Goal: Transaction & Acquisition: Obtain resource

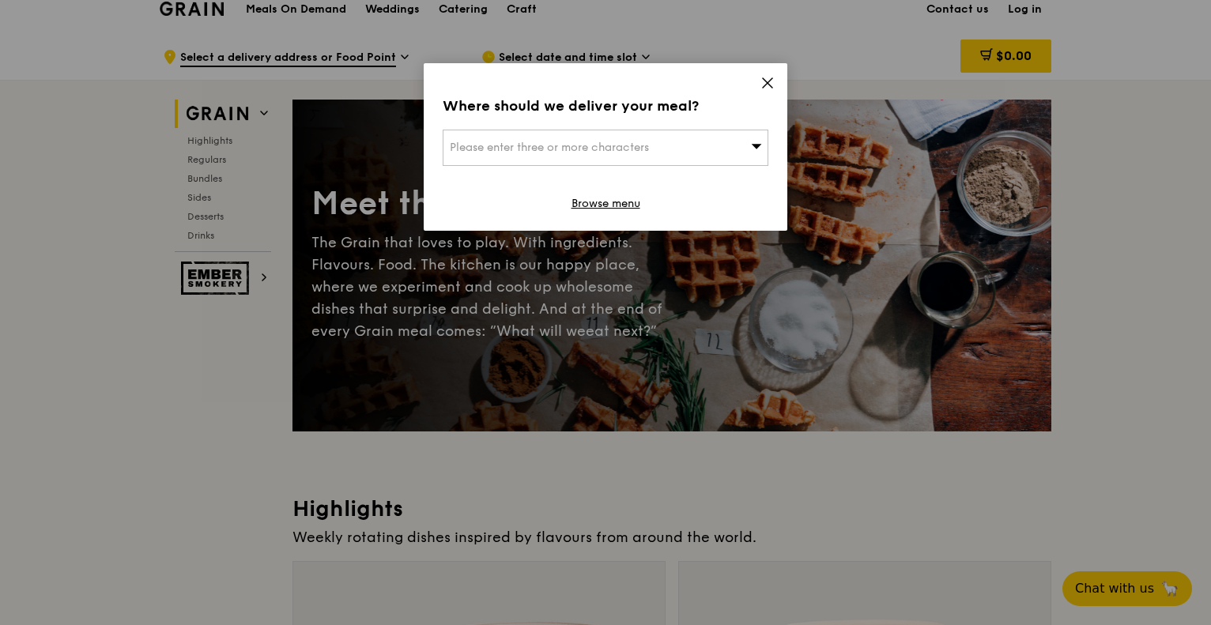
scroll to position [16, 0]
click at [759, 145] on icon at bounding box center [757, 146] width 10 height 5
click at [770, 85] on icon at bounding box center [767, 82] width 9 height 9
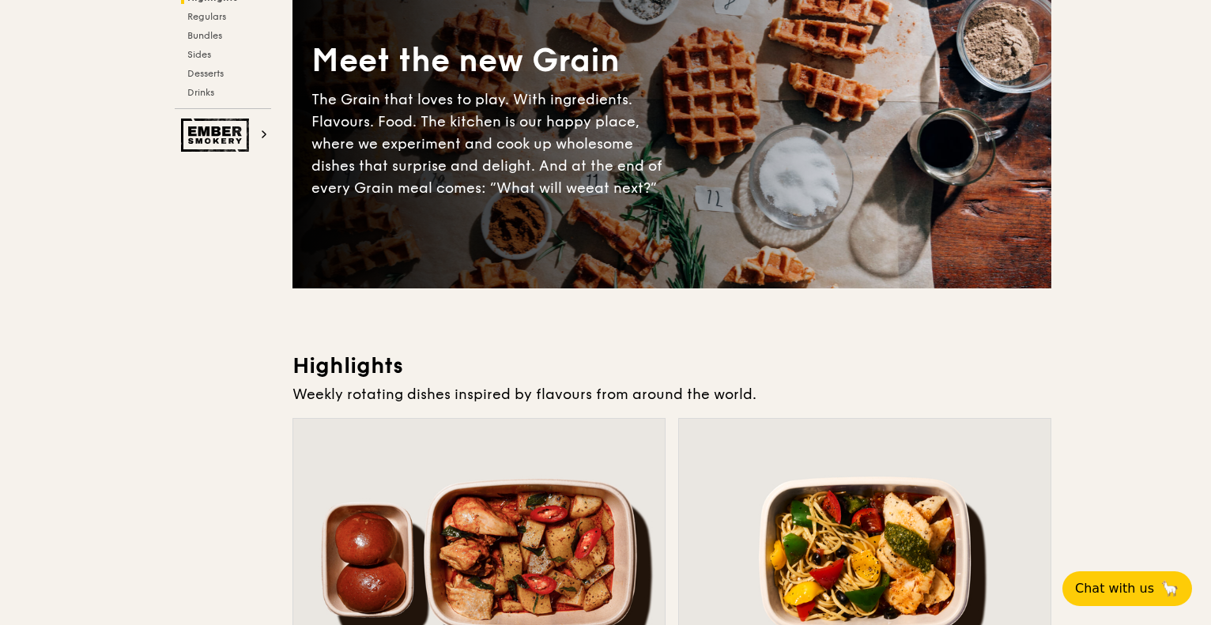
scroll to position [0, 0]
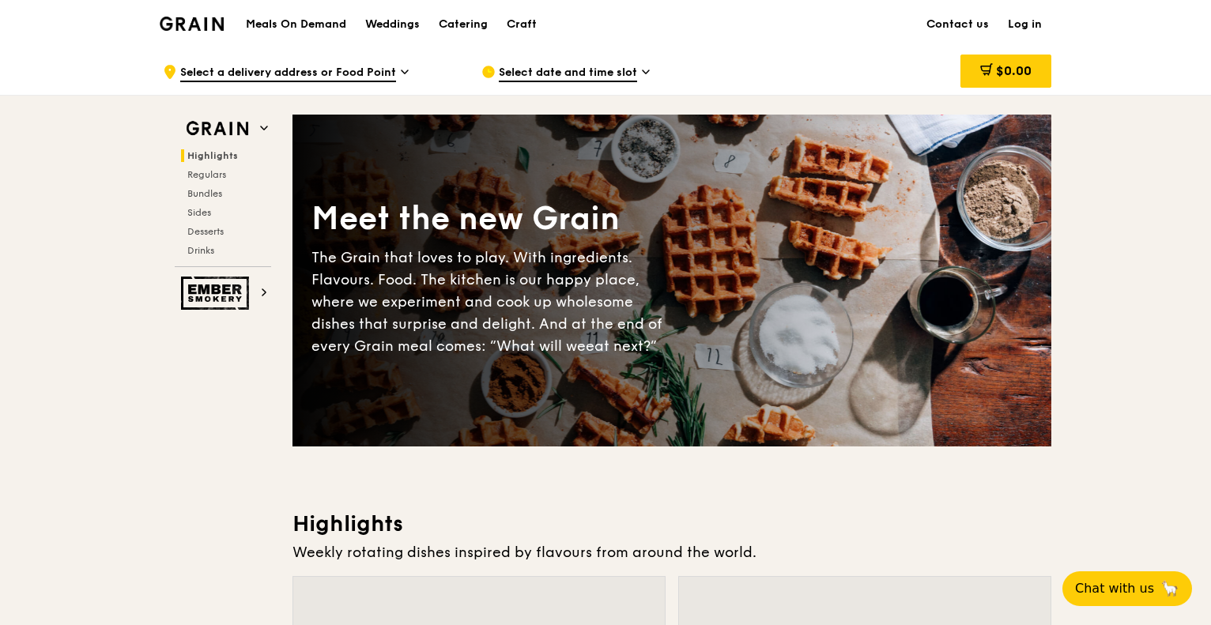
click at [647, 70] on icon at bounding box center [646, 72] width 8 height 14
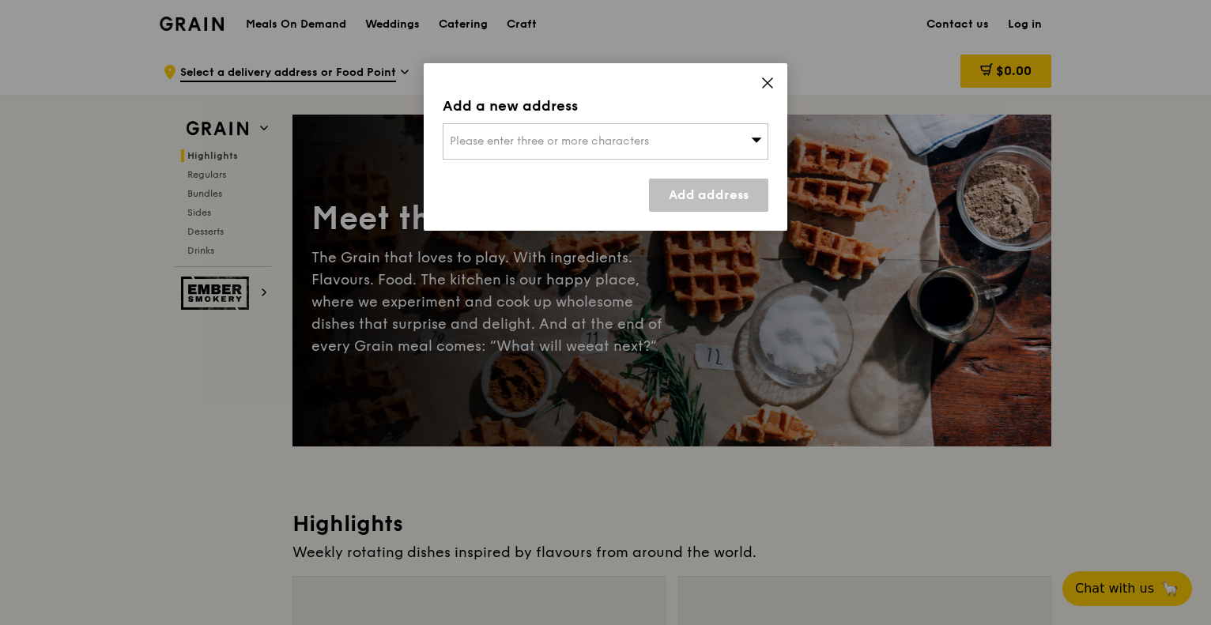
click at [767, 79] on icon at bounding box center [767, 83] width 14 height 14
click at [624, 205] on link "Browse menu" at bounding box center [605, 204] width 69 height 16
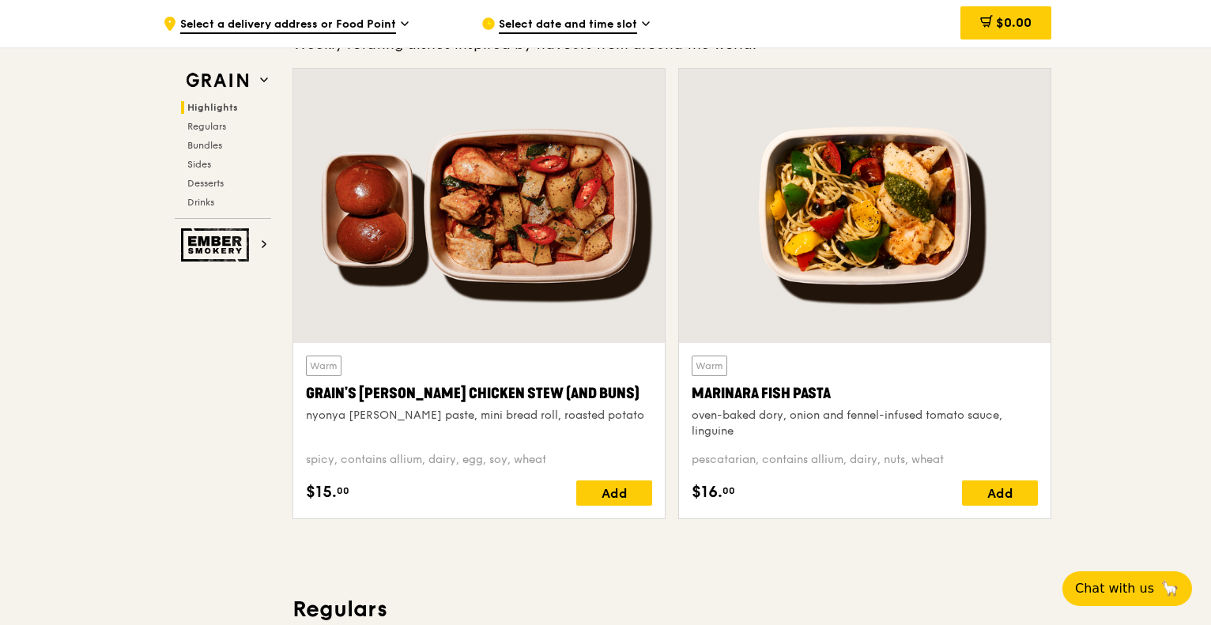
scroll to position [529, 0]
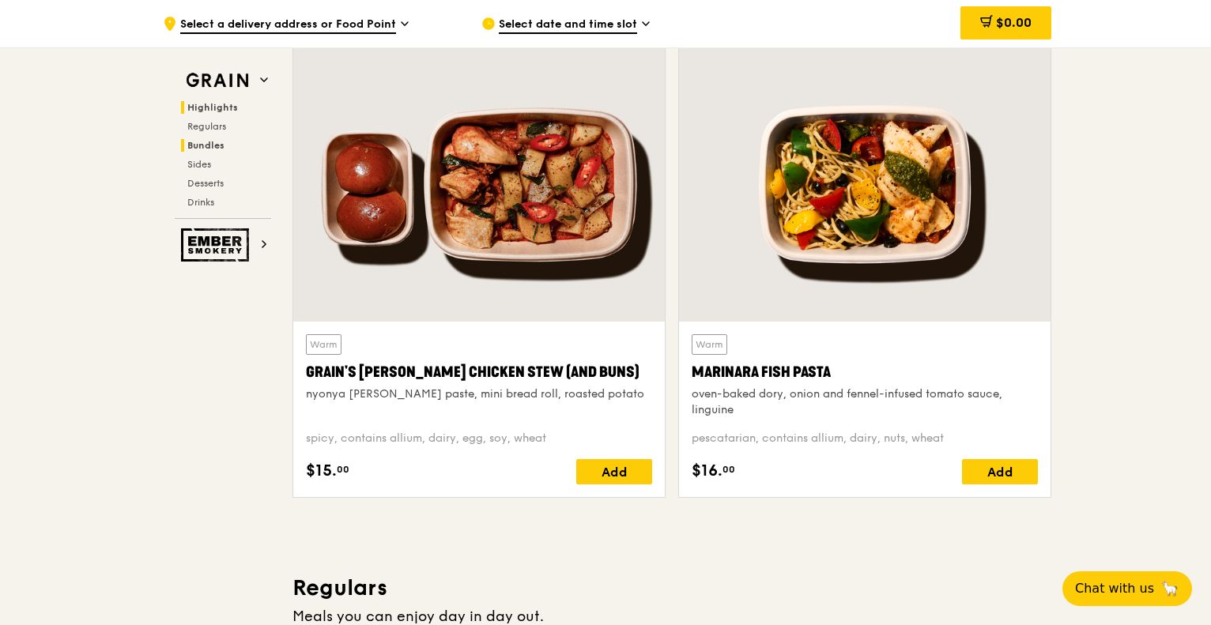
click at [209, 140] on span "Bundles" at bounding box center [205, 145] width 37 height 11
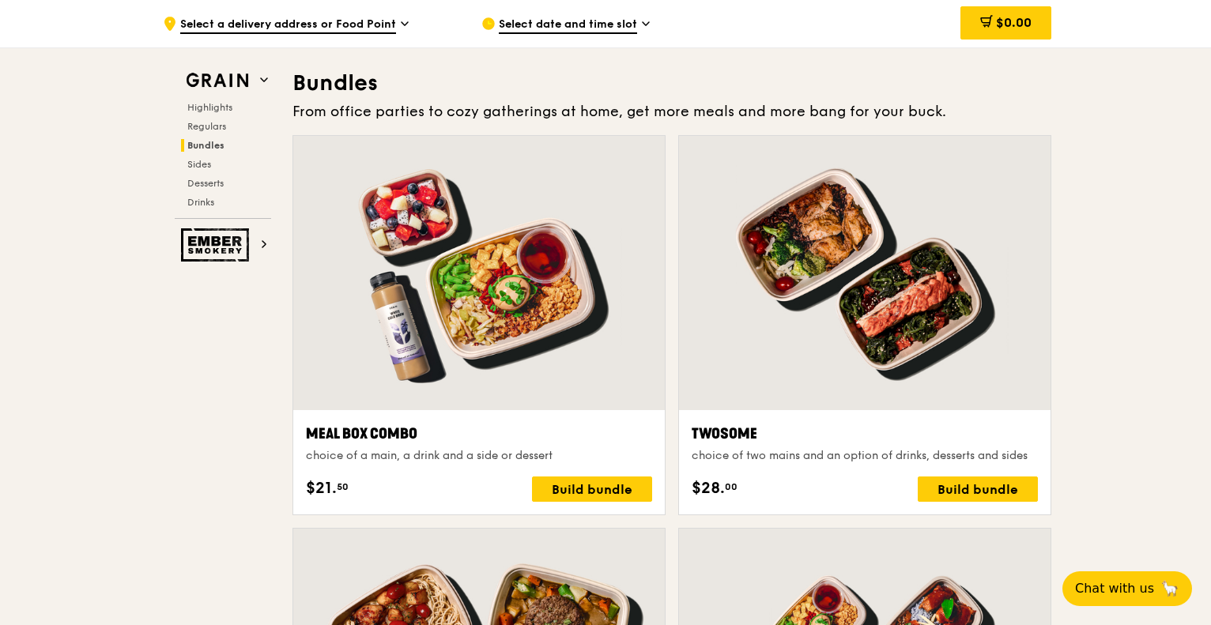
scroll to position [2275, 0]
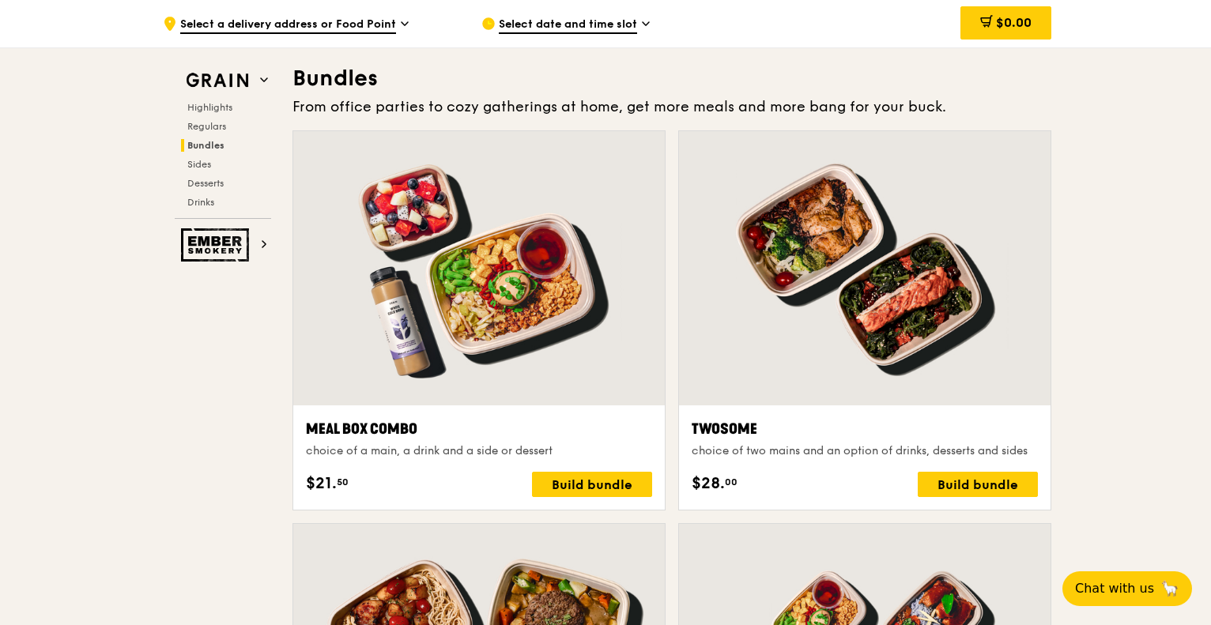
click at [209, 140] on span "Bundles" at bounding box center [205, 145] width 37 height 11
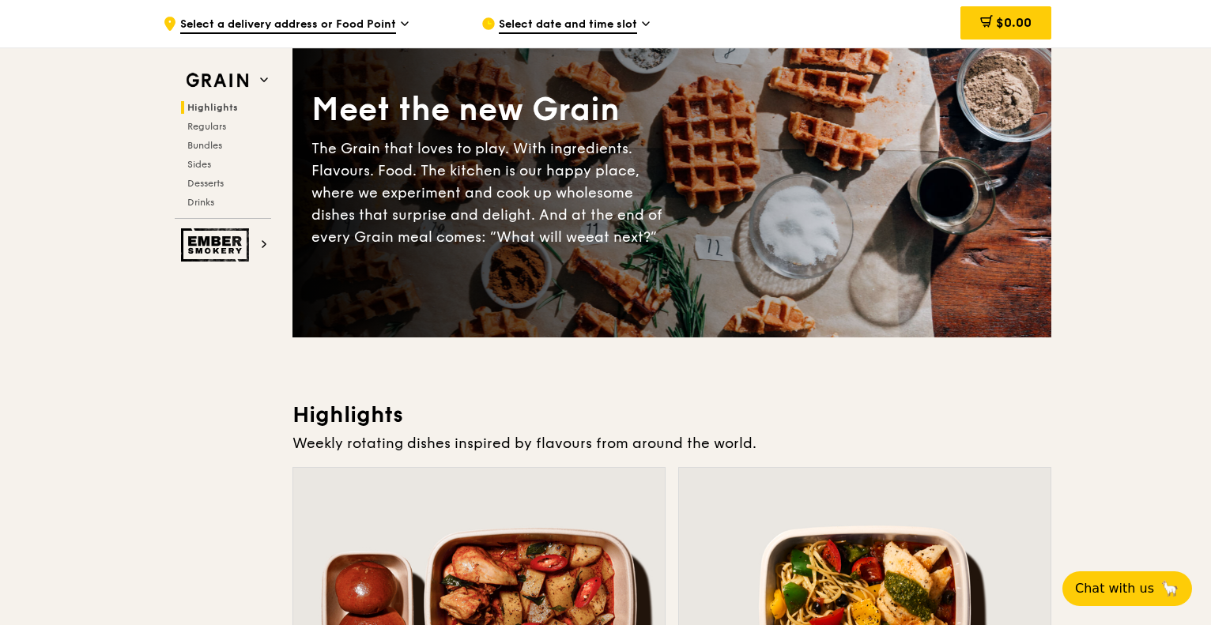
scroll to position [0, 0]
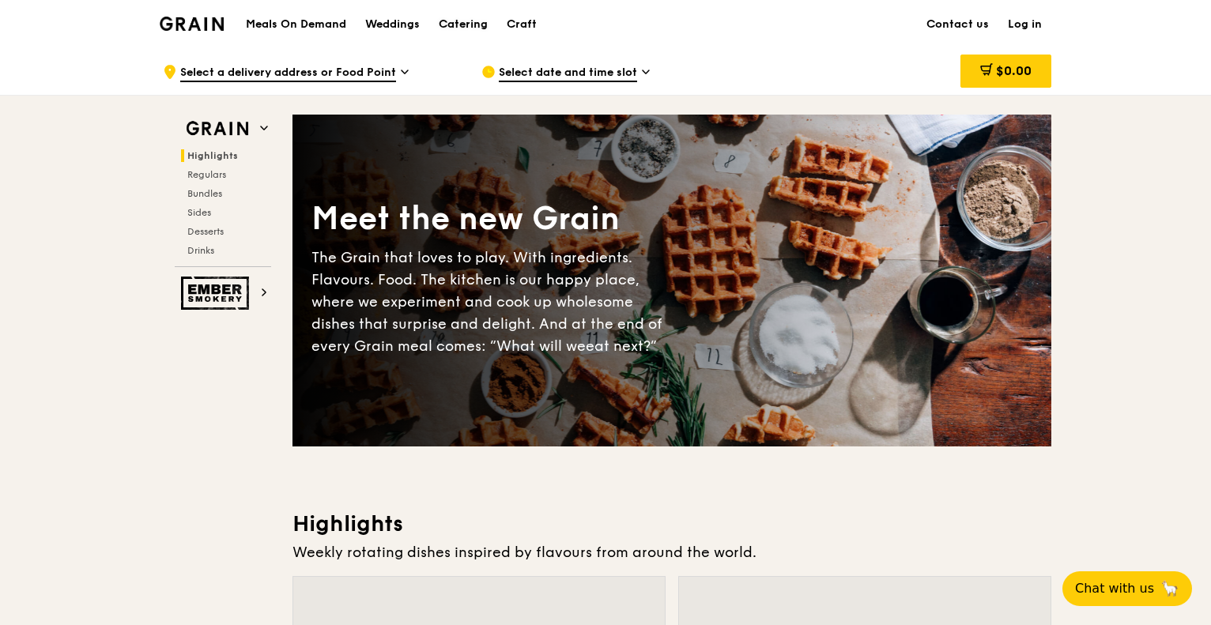
click at [459, 28] on div "Catering" at bounding box center [463, 24] width 49 height 47
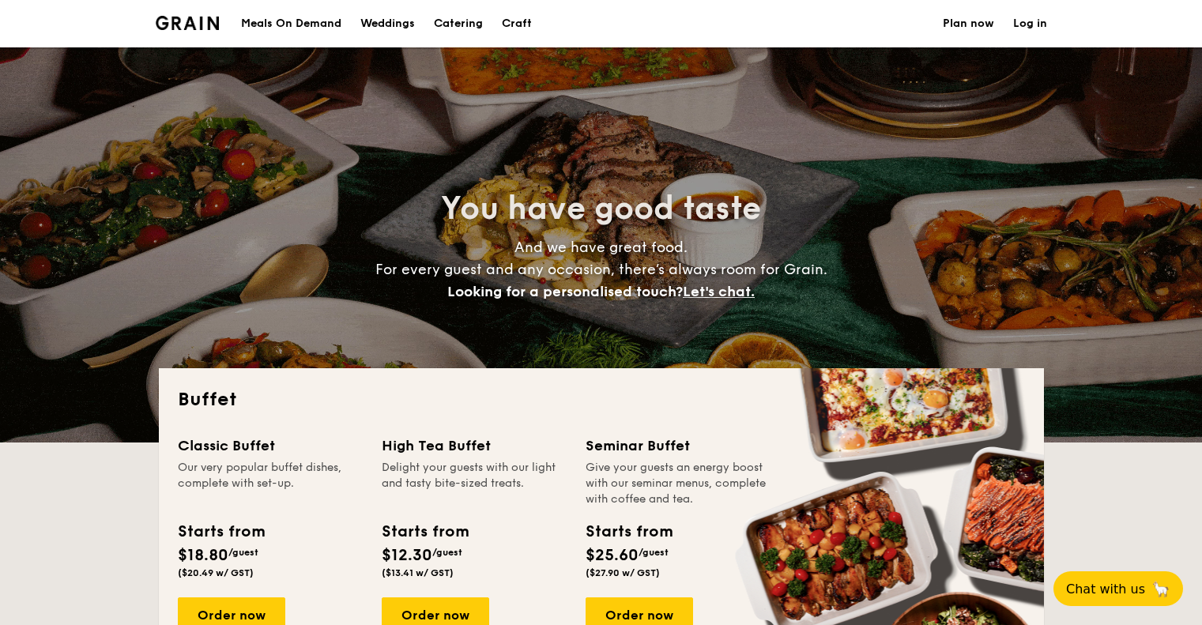
select select
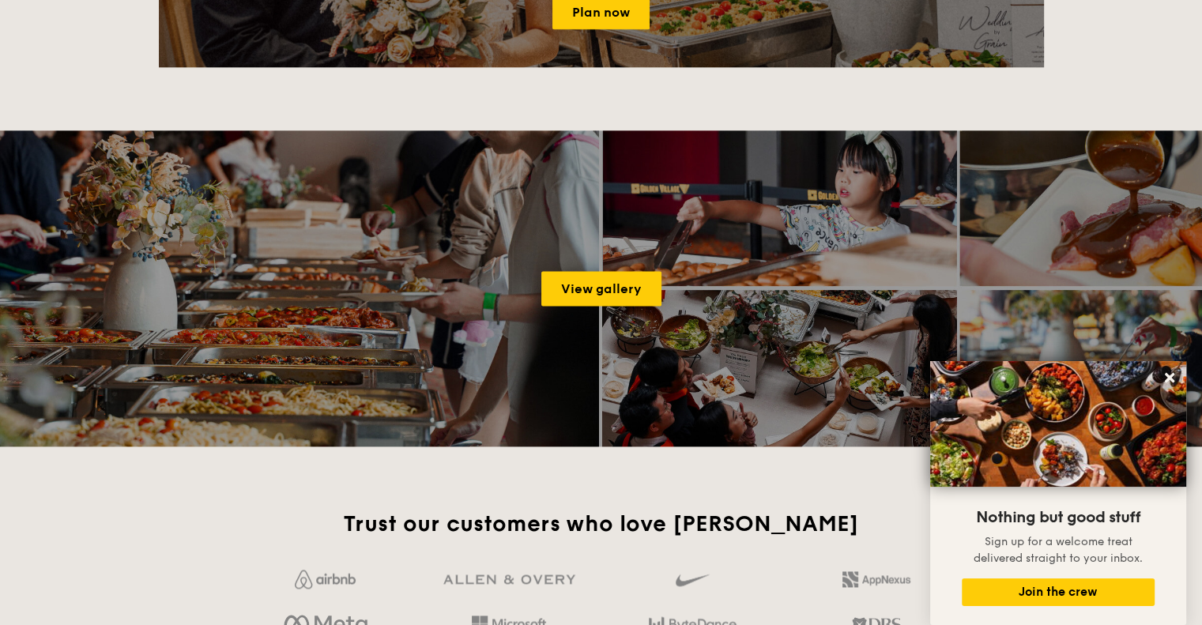
scroll to position [2012, 0]
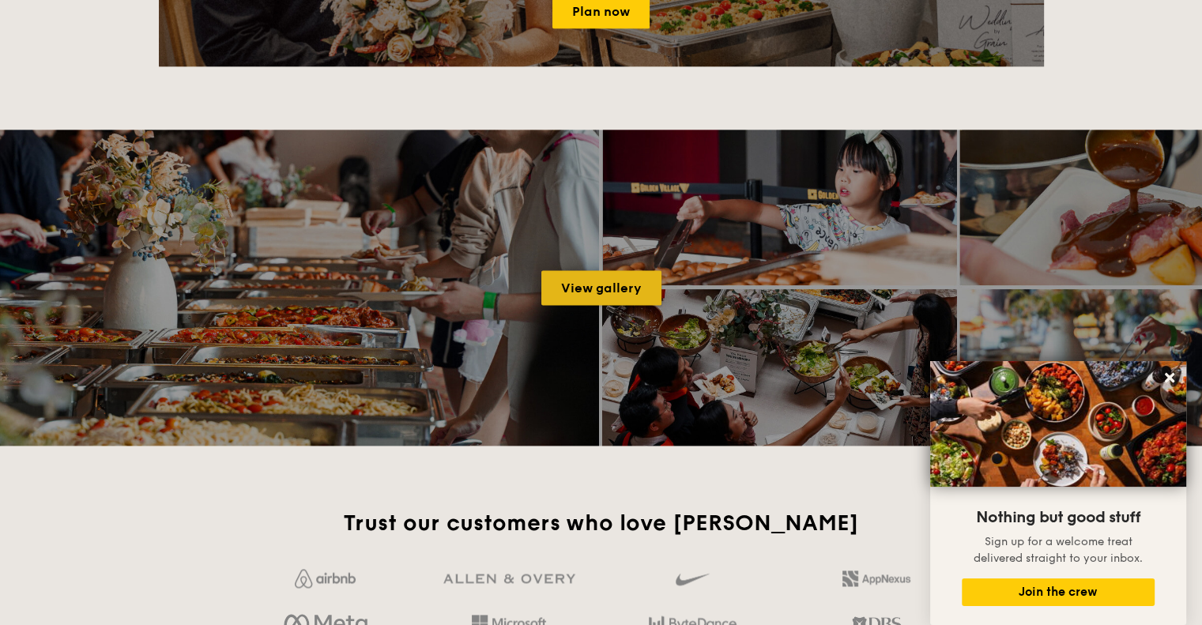
click at [620, 281] on link "View gallery" at bounding box center [601, 287] width 120 height 35
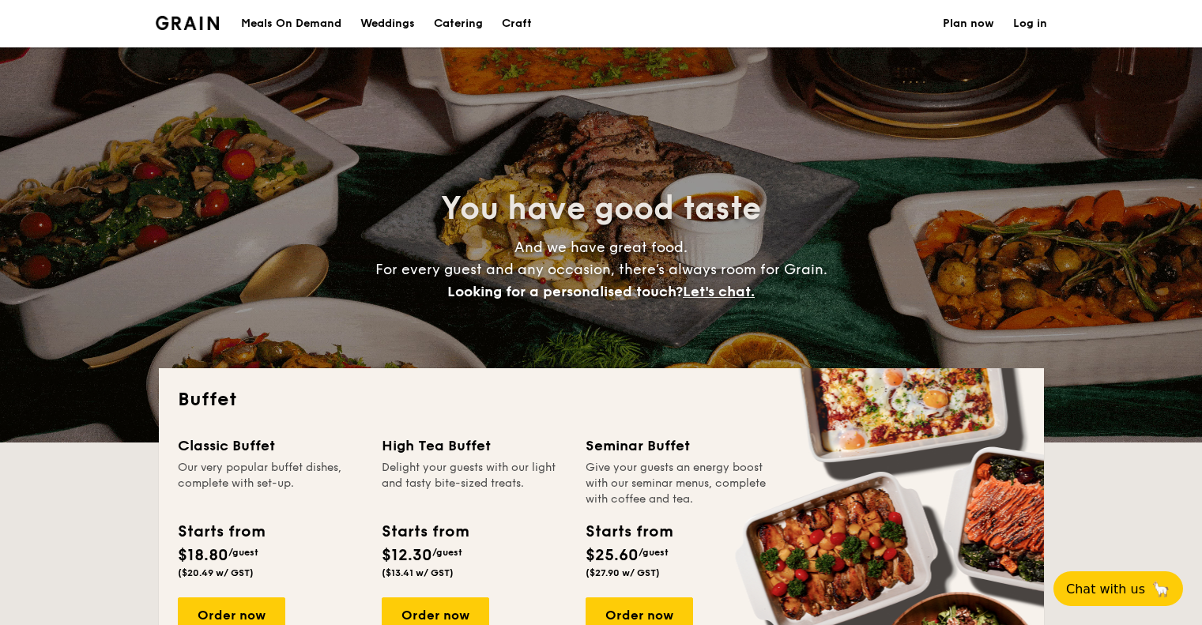
select select
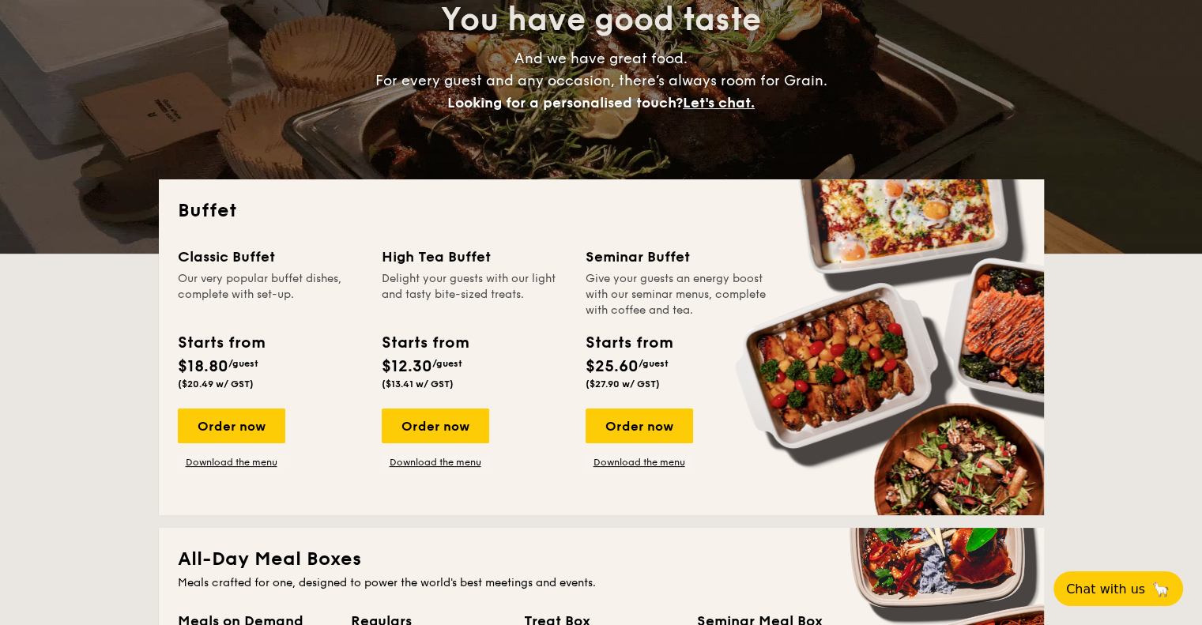
scroll to position [202, 0]
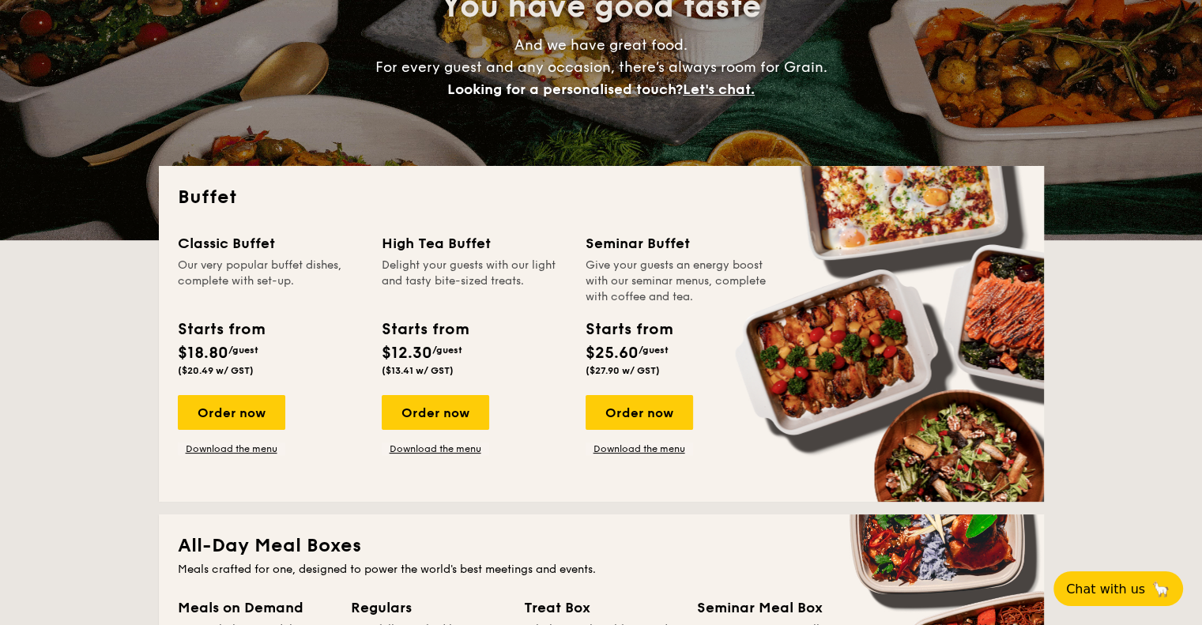
click at [200, 245] on div "Classic Buffet" at bounding box center [270, 243] width 185 height 22
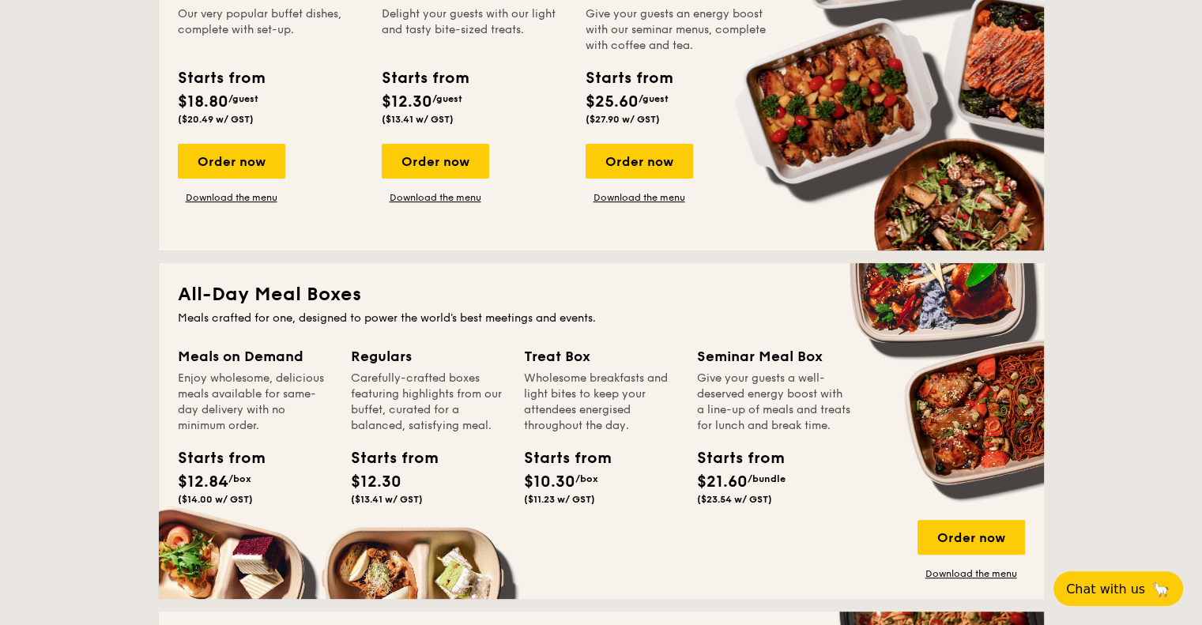
scroll to position [522, 0]
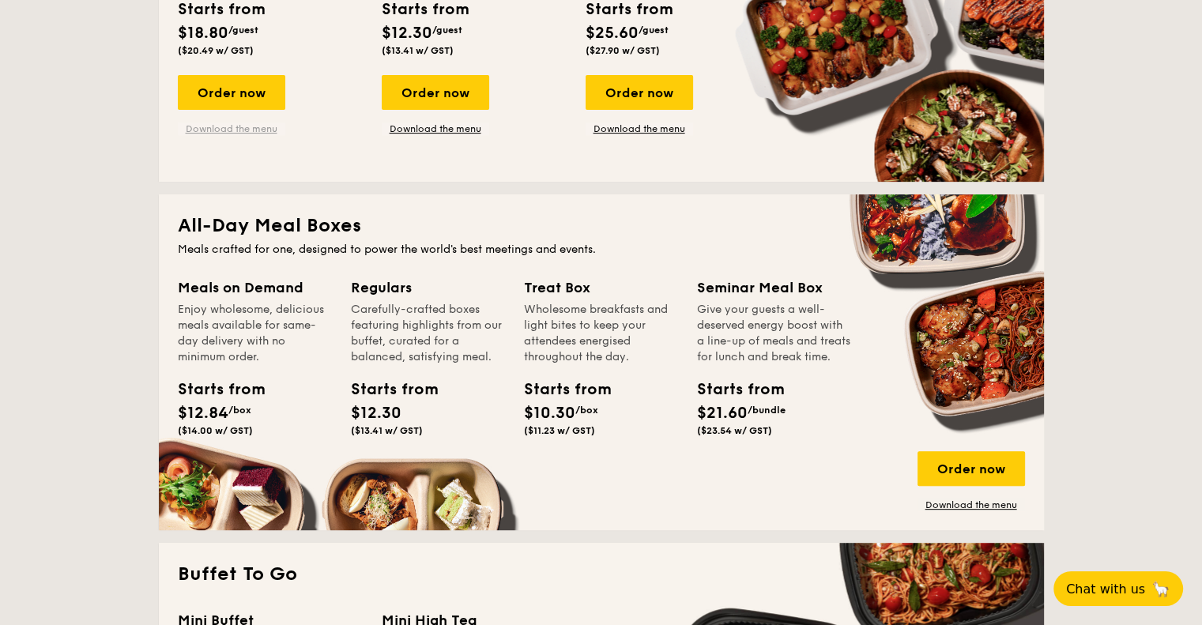
click at [240, 122] on link "Download the menu" at bounding box center [231, 128] width 107 height 13
